Goal: Check status: Check status

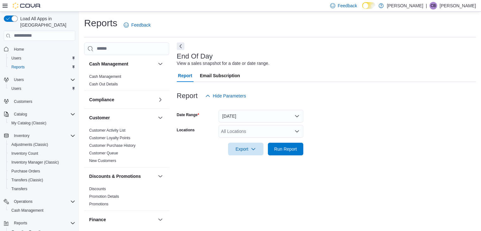
scroll to position [2, 0]
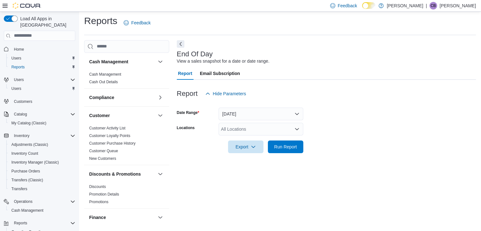
click at [250, 129] on div "All Locations" at bounding box center [261, 129] width 85 height 13
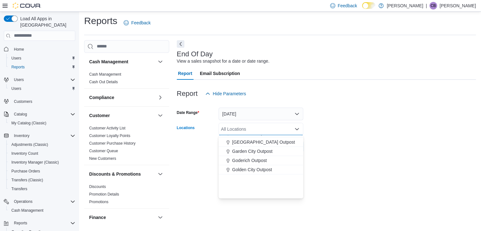
scroll to position [63, 0]
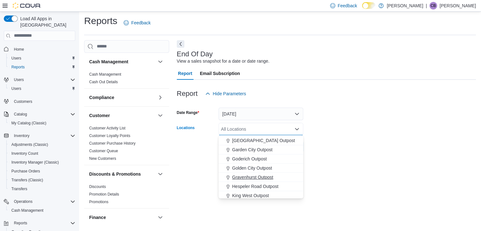
click at [253, 176] on span "Gravenhurst Outpost" at bounding box center [252, 177] width 41 height 6
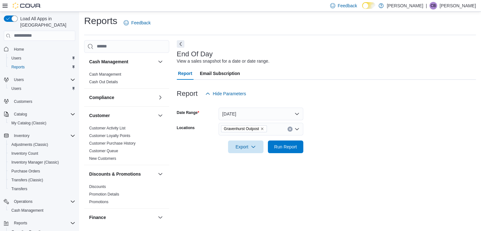
drag, startPoint x: 344, startPoint y: 158, endPoint x: 318, endPoint y: 159, distance: 26.0
click at [344, 158] on div at bounding box center [326, 157] width 299 height 8
click at [277, 145] on span "Run Report" at bounding box center [285, 146] width 23 height 6
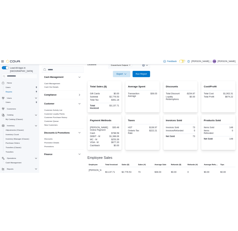
scroll to position [129, 0]
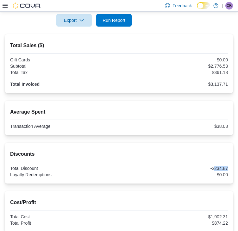
drag, startPoint x: 159, startPoint y: 60, endPoint x: 172, endPoint y: 61, distance: 13.1
click at [172, 166] on div "-$234.87" at bounding box center [174, 168] width 108 height 5
click at [165, 150] on div "Discounts Total Discount -$234.87 Loyalty Redemptions $0.00" at bounding box center [119, 164] width 218 height 28
